Goal: Transaction & Acquisition: Purchase product/service

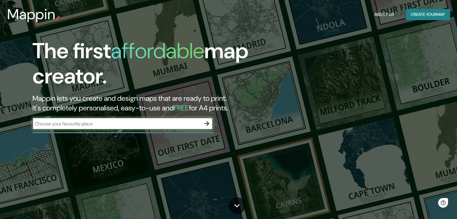
click at [429, 16] on button "Create your map" at bounding box center [428, 14] width 44 height 11
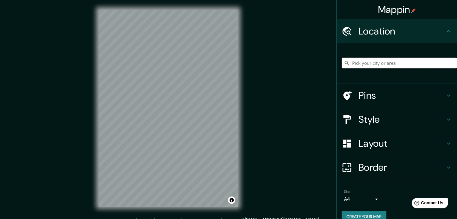
click at [376, 64] on input "Pick your city or area" at bounding box center [399, 63] width 115 height 11
click at [375, 62] on input "Pick your city or area" at bounding box center [399, 63] width 115 height 11
click at [375, 63] on input "Pick your city or area" at bounding box center [399, 63] width 115 height 11
click at [377, 62] on input "Pick your city or area" at bounding box center [399, 63] width 115 height 11
type input "Lanzarote"
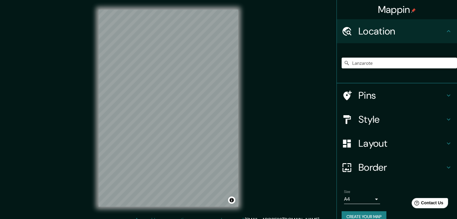
click at [375, 97] on h4 "Pins" at bounding box center [401, 96] width 87 height 12
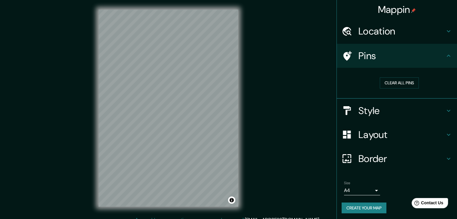
click at [363, 115] on h4 "Style" at bounding box center [401, 111] width 87 height 12
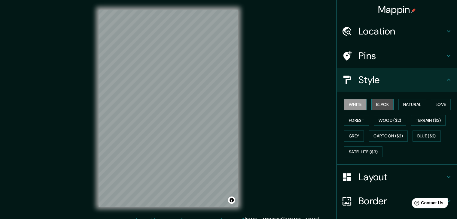
click at [376, 104] on button "Black" at bounding box center [382, 104] width 23 height 11
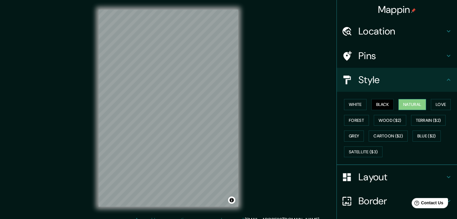
click at [407, 104] on button "Natural" at bounding box center [412, 104] width 28 height 11
click at [447, 102] on button "Love" at bounding box center [441, 104] width 20 height 11
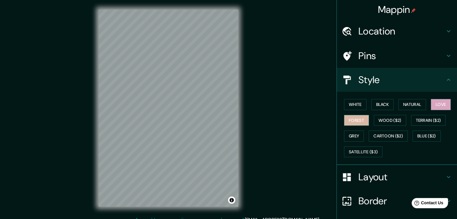
click at [350, 121] on button "Forest" at bounding box center [356, 120] width 25 height 11
click at [389, 116] on button "Wood ($2)" at bounding box center [390, 120] width 32 height 11
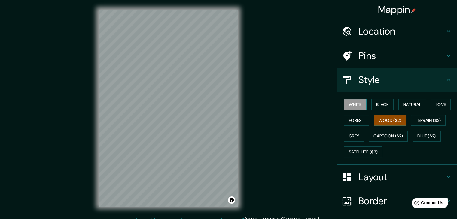
click at [354, 108] on button "White" at bounding box center [355, 104] width 23 height 11
click at [381, 120] on button "Wood ($2)" at bounding box center [390, 120] width 32 height 11
click at [411, 118] on button "Terrain ($2)" at bounding box center [428, 120] width 35 height 11
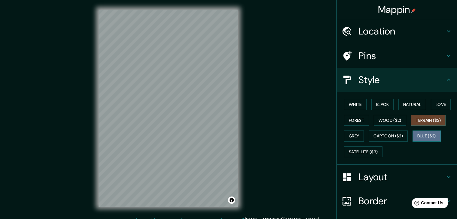
click at [416, 131] on button "Blue ($2)" at bounding box center [426, 136] width 28 height 11
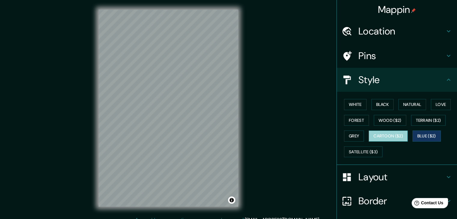
click at [385, 137] on button "Cartoon ($2)" at bounding box center [388, 136] width 39 height 11
click at [350, 135] on button "Grey" at bounding box center [354, 136] width 20 height 11
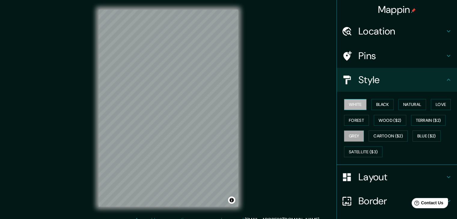
click at [349, 107] on button "White" at bounding box center [355, 104] width 23 height 11
click at [381, 36] on h4 "Location" at bounding box center [401, 31] width 87 height 12
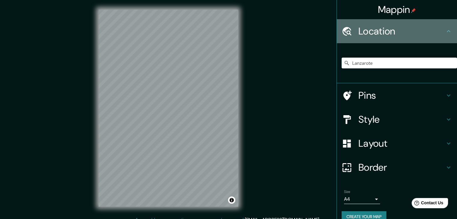
click at [381, 36] on h4 "Location" at bounding box center [401, 31] width 87 height 12
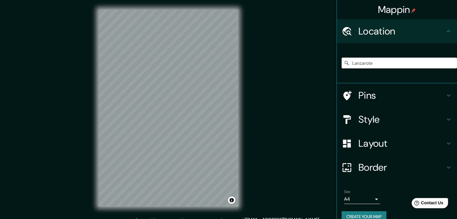
click at [376, 173] on h4 "Border" at bounding box center [401, 168] width 87 height 12
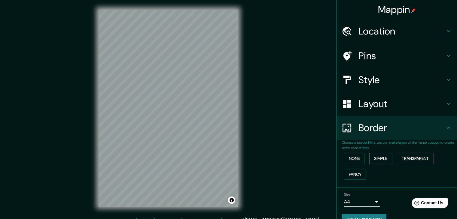
click at [383, 159] on button "Simple" at bounding box center [380, 158] width 23 height 11
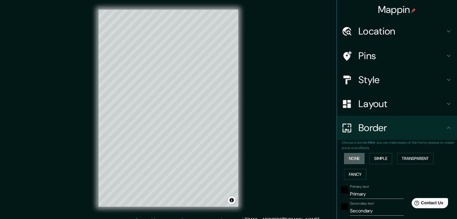
click at [348, 158] on button "None" at bounding box center [354, 158] width 20 height 11
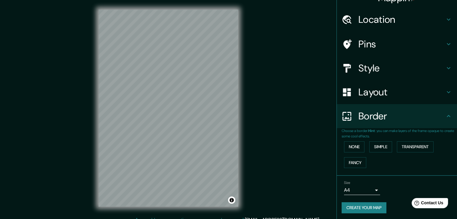
scroll to position [13, 0]
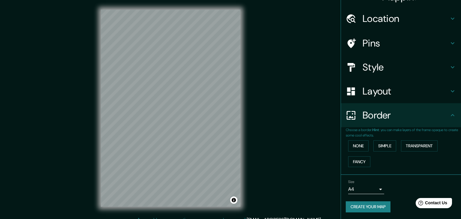
click at [372, 189] on body "Mappin Location [GEOGRAPHIC_DATA] Pins Style Layout Border Choose a border. Hin…" at bounding box center [230, 109] width 461 height 219
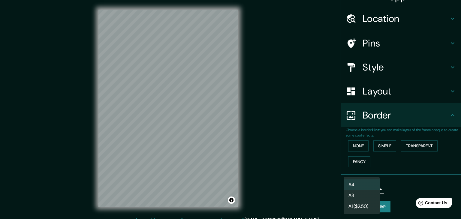
click at [353, 197] on li "A3" at bounding box center [362, 195] width 36 height 11
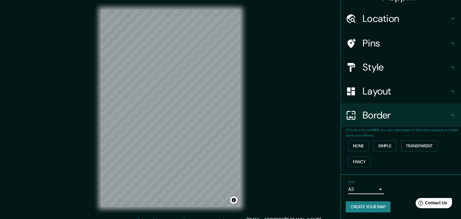
click at [351, 188] on body "Mappin Location [GEOGRAPHIC_DATA] Pins Style Layout Border Choose a border. Hin…" at bounding box center [230, 109] width 461 height 219
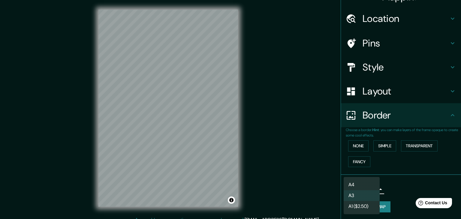
click at [352, 186] on li "A4" at bounding box center [362, 185] width 36 height 11
type input "single"
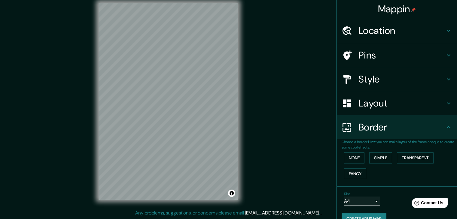
scroll to position [0, 0]
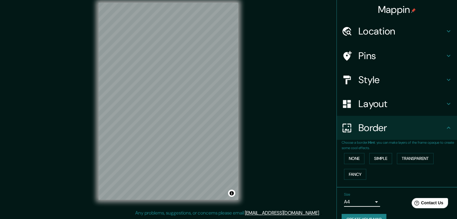
click at [363, 108] on h4 "Layout" at bounding box center [401, 104] width 87 height 12
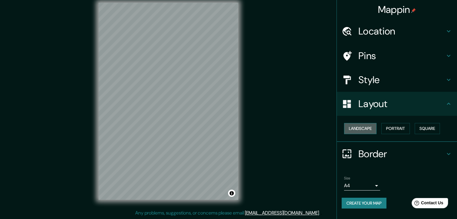
click at [365, 130] on button "Landscape" at bounding box center [360, 128] width 32 height 11
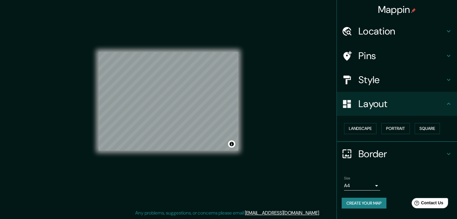
click at [379, 81] on h4 "Style" at bounding box center [401, 80] width 87 height 12
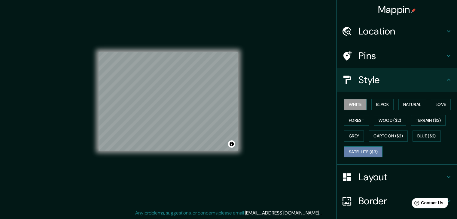
click at [352, 151] on button "Satellite ($3)" at bounding box center [363, 152] width 38 height 11
click at [354, 139] on button "Grey" at bounding box center [354, 136] width 20 height 11
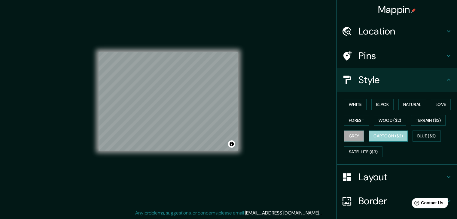
click at [383, 137] on button "Cartoon ($2)" at bounding box center [388, 136] width 39 height 11
click at [358, 104] on button "White" at bounding box center [355, 104] width 23 height 11
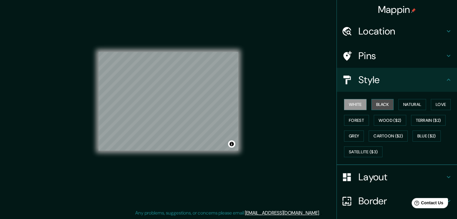
click at [372, 106] on button "Black" at bounding box center [382, 104] width 23 height 11
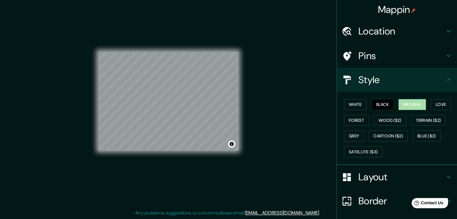
click at [405, 104] on button "Natural" at bounding box center [412, 104] width 28 height 11
click at [437, 103] on button "Love" at bounding box center [441, 104] width 20 height 11
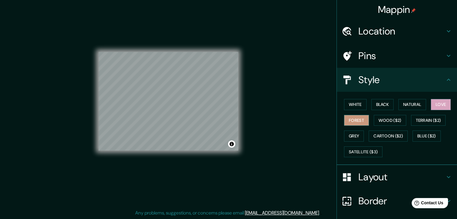
click at [357, 119] on button "Forest" at bounding box center [356, 120] width 25 height 11
click at [381, 119] on button "Wood ($2)" at bounding box center [390, 120] width 32 height 11
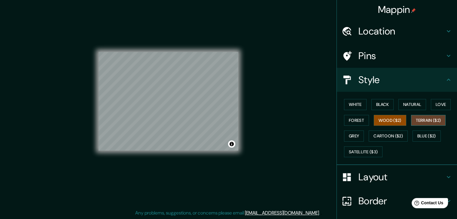
click at [412, 119] on button "Terrain ($2)" at bounding box center [428, 120] width 35 height 11
click at [352, 135] on button "Grey" at bounding box center [354, 136] width 20 height 11
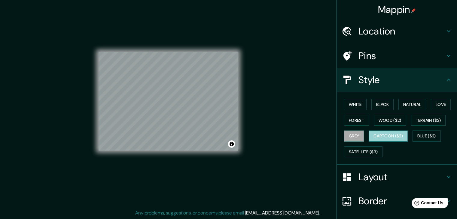
click at [378, 135] on button "Cartoon ($2)" at bounding box center [388, 136] width 39 height 11
click at [357, 105] on button "White" at bounding box center [355, 104] width 23 height 11
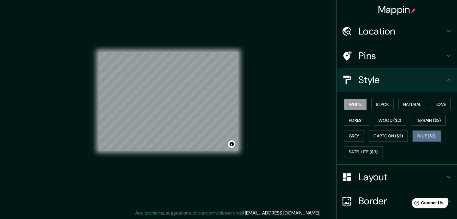
click at [419, 136] on button "Blue ($2)" at bounding box center [426, 136] width 28 height 11
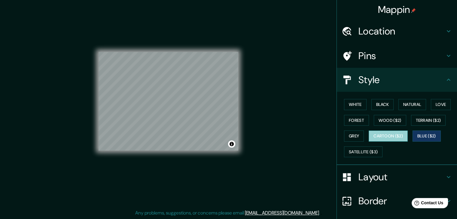
click at [386, 138] on button "Cartoon ($2)" at bounding box center [388, 136] width 39 height 11
click at [425, 136] on button "Blue ($2)" at bounding box center [426, 136] width 28 height 11
click at [356, 102] on button "White" at bounding box center [355, 104] width 23 height 11
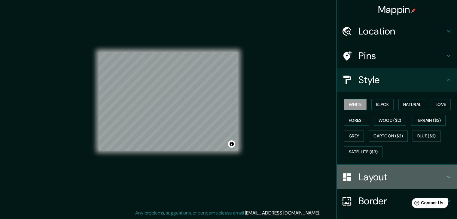
click at [392, 181] on h4 "Layout" at bounding box center [401, 177] width 87 height 12
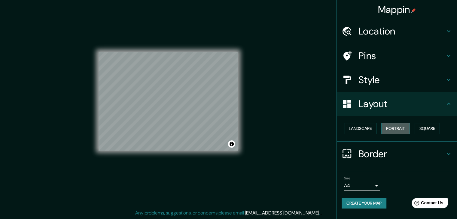
click at [391, 130] on button "Portrait" at bounding box center [395, 128] width 29 height 11
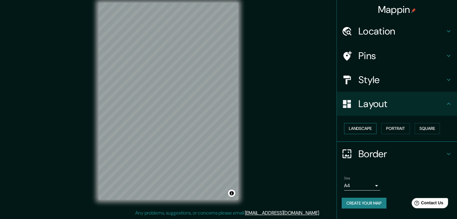
click at [355, 132] on button "Landscape" at bounding box center [360, 128] width 32 height 11
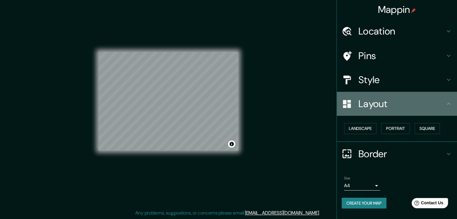
click at [450, 106] on icon at bounding box center [448, 103] width 7 height 7
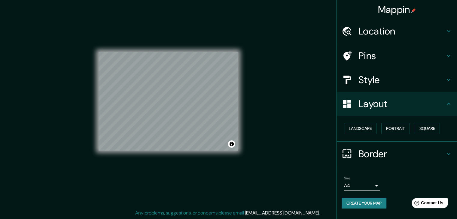
click at [451, 153] on icon at bounding box center [448, 154] width 7 height 7
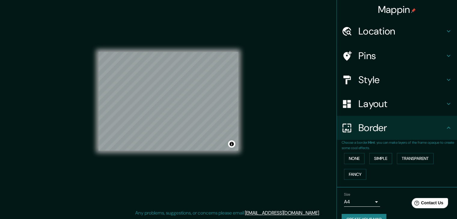
click at [445, 129] on icon at bounding box center [448, 127] width 7 height 7
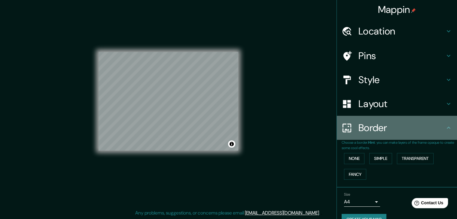
click at [446, 125] on icon at bounding box center [448, 127] width 7 height 7
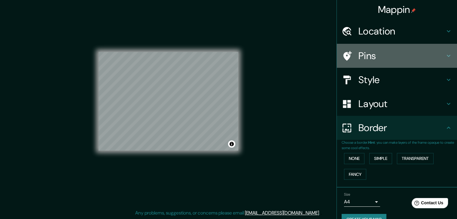
click at [397, 58] on h4 "Pins" at bounding box center [401, 56] width 87 height 12
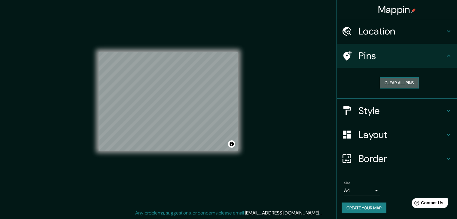
click at [397, 81] on button "Clear all pins" at bounding box center [399, 83] width 39 height 11
click at [379, 159] on h4 "Border" at bounding box center [401, 159] width 87 height 12
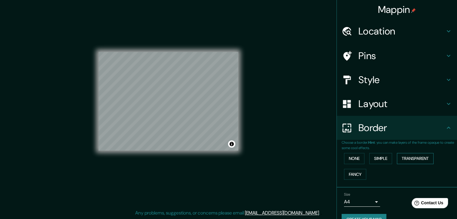
click at [417, 161] on button "Transparent" at bounding box center [415, 158] width 37 height 11
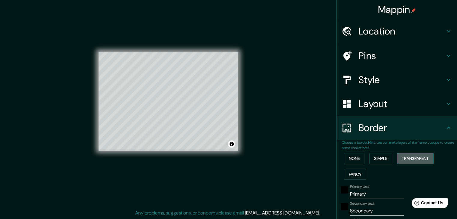
click at [417, 161] on button "Transparent" at bounding box center [415, 158] width 37 height 11
type input "223"
type input "37"
click at [377, 160] on button "Simple" at bounding box center [380, 158] width 23 height 11
click at [353, 161] on button "None" at bounding box center [354, 158] width 20 height 11
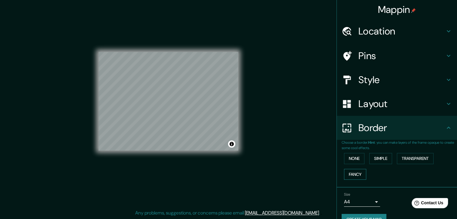
click at [349, 176] on button "Fancy" at bounding box center [355, 174] width 22 height 11
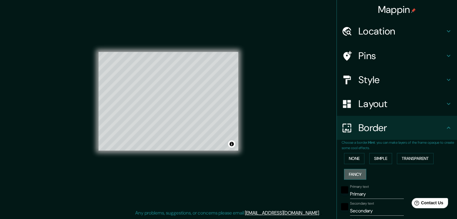
click at [349, 176] on button "Fancy" at bounding box center [355, 174] width 22 height 11
type input "37"
type input "19"
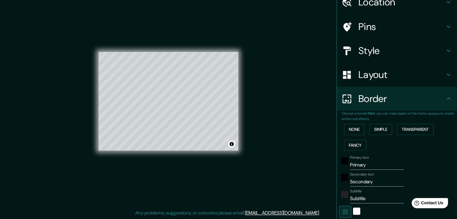
scroll to position [30, 0]
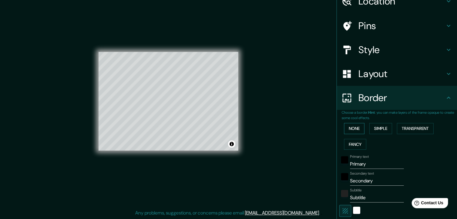
click at [347, 130] on button "None" at bounding box center [354, 128] width 20 height 11
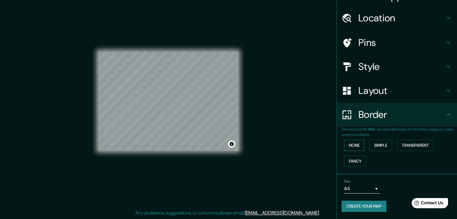
scroll to position [13, 0]
click at [363, 212] on button "Create your map" at bounding box center [364, 207] width 45 height 11
click at [376, 205] on button "Create your map" at bounding box center [364, 207] width 45 height 11
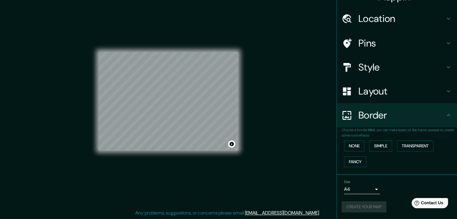
click at [276, 161] on div "Mappin Location [GEOGRAPHIC_DATA] Pins Style Layout Border Choose a border. Hin…" at bounding box center [228, 106] width 457 height 226
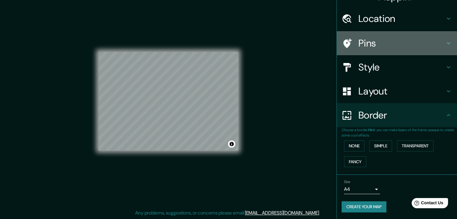
click at [360, 45] on h4 "Pins" at bounding box center [401, 43] width 87 height 12
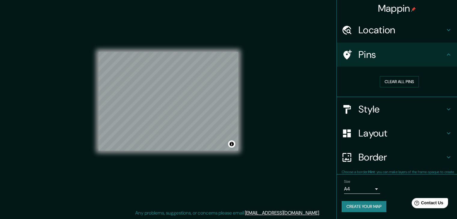
scroll to position [1, 0]
click at [401, 81] on button "Clear all pins" at bounding box center [399, 81] width 39 height 11
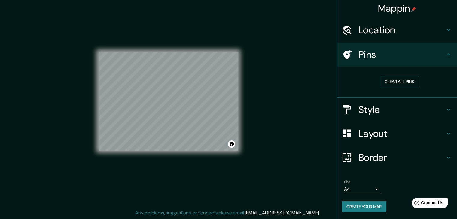
click at [377, 32] on h4 "Location" at bounding box center [401, 30] width 87 height 12
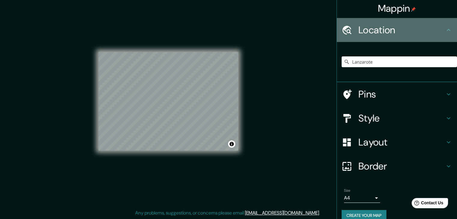
click at [377, 32] on h4 "Location" at bounding box center [401, 30] width 87 height 12
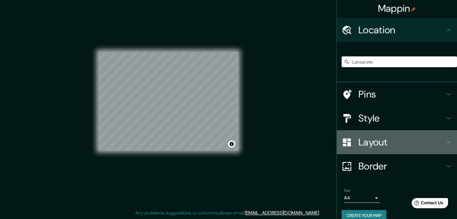
click at [364, 146] on h4 "Layout" at bounding box center [401, 142] width 87 height 12
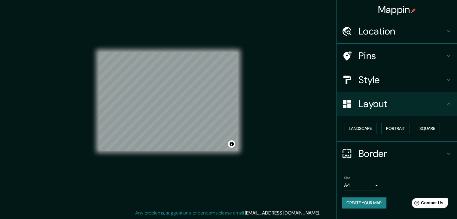
scroll to position [0, 0]
click at [394, 128] on button "Portrait" at bounding box center [395, 128] width 29 height 11
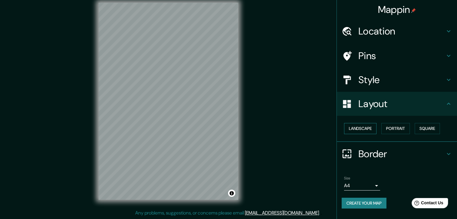
click at [359, 129] on button "Landscape" at bounding box center [360, 128] width 32 height 11
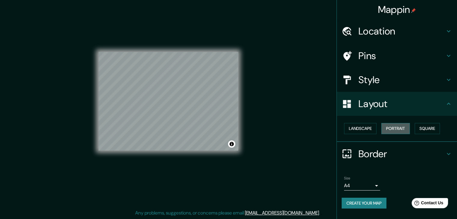
click at [387, 128] on button "Portrait" at bounding box center [395, 128] width 29 height 11
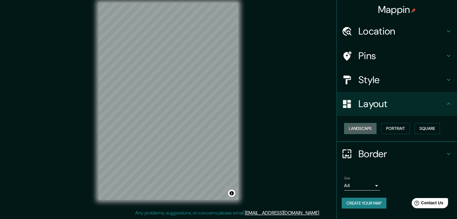
click at [358, 129] on button "Landscape" at bounding box center [360, 128] width 32 height 11
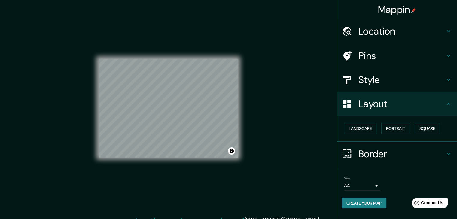
click at [375, 81] on h4 "Style" at bounding box center [401, 80] width 87 height 12
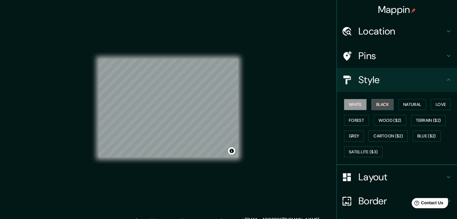
click at [377, 108] on button "Black" at bounding box center [382, 104] width 23 height 11
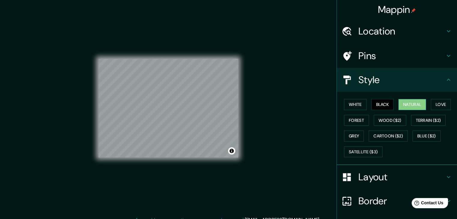
click at [408, 107] on button "Natural" at bounding box center [412, 104] width 28 height 11
click at [436, 106] on button "Love" at bounding box center [441, 104] width 20 height 11
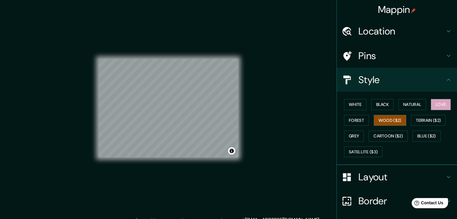
click at [382, 119] on button "Wood ($2)" at bounding box center [390, 120] width 32 height 11
click at [414, 118] on button "Terrain ($2)" at bounding box center [428, 120] width 35 height 11
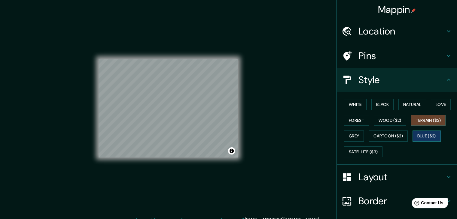
click at [418, 132] on button "Blue ($2)" at bounding box center [426, 136] width 28 height 11
click at [391, 138] on button "Cartoon ($2)" at bounding box center [388, 136] width 39 height 11
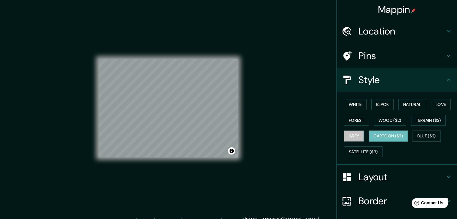
click at [348, 134] on button "Grey" at bounding box center [354, 136] width 20 height 11
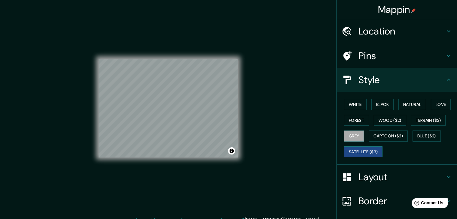
click at [359, 150] on button "Satellite ($3)" at bounding box center [363, 152] width 38 height 11
click at [351, 108] on button "White" at bounding box center [355, 104] width 23 height 11
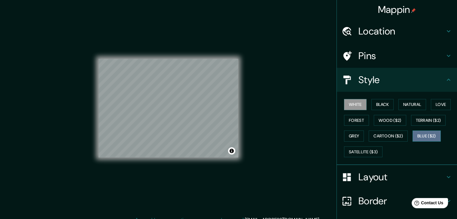
click at [424, 133] on button "Blue ($2)" at bounding box center [426, 136] width 28 height 11
click at [418, 133] on button "Blue ($2)" at bounding box center [426, 136] width 28 height 11
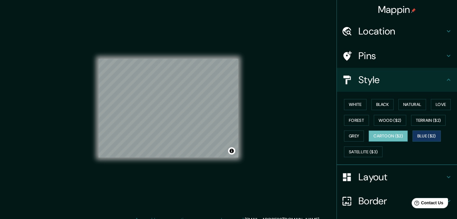
click at [370, 139] on button "Cartoon ($2)" at bounding box center [388, 136] width 39 height 11
click at [356, 105] on button "White" at bounding box center [355, 104] width 23 height 11
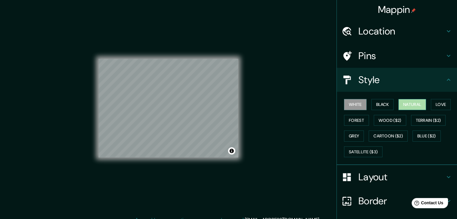
click at [404, 104] on button "Natural" at bounding box center [412, 104] width 28 height 11
click at [385, 107] on button "Black" at bounding box center [382, 104] width 23 height 11
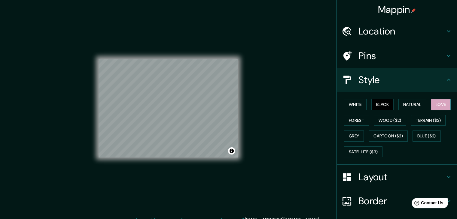
click at [446, 104] on button "Love" at bounding box center [441, 104] width 20 height 11
click at [360, 117] on button "Forest" at bounding box center [356, 120] width 25 height 11
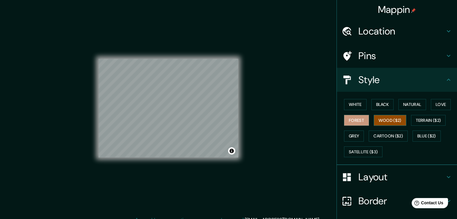
click at [377, 119] on button "Wood ($2)" at bounding box center [390, 120] width 32 height 11
click at [419, 119] on button "Terrain ($2)" at bounding box center [428, 120] width 35 height 11
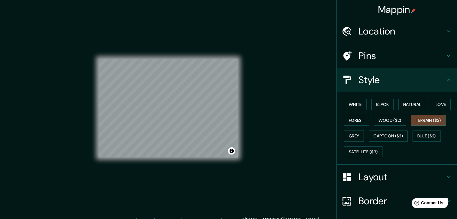
click at [263, 83] on div "Mappin Location [GEOGRAPHIC_DATA] Pins Style White Black Natural Love Forest Wo…" at bounding box center [228, 113] width 457 height 226
